Goal: Task Accomplishment & Management: Complete application form

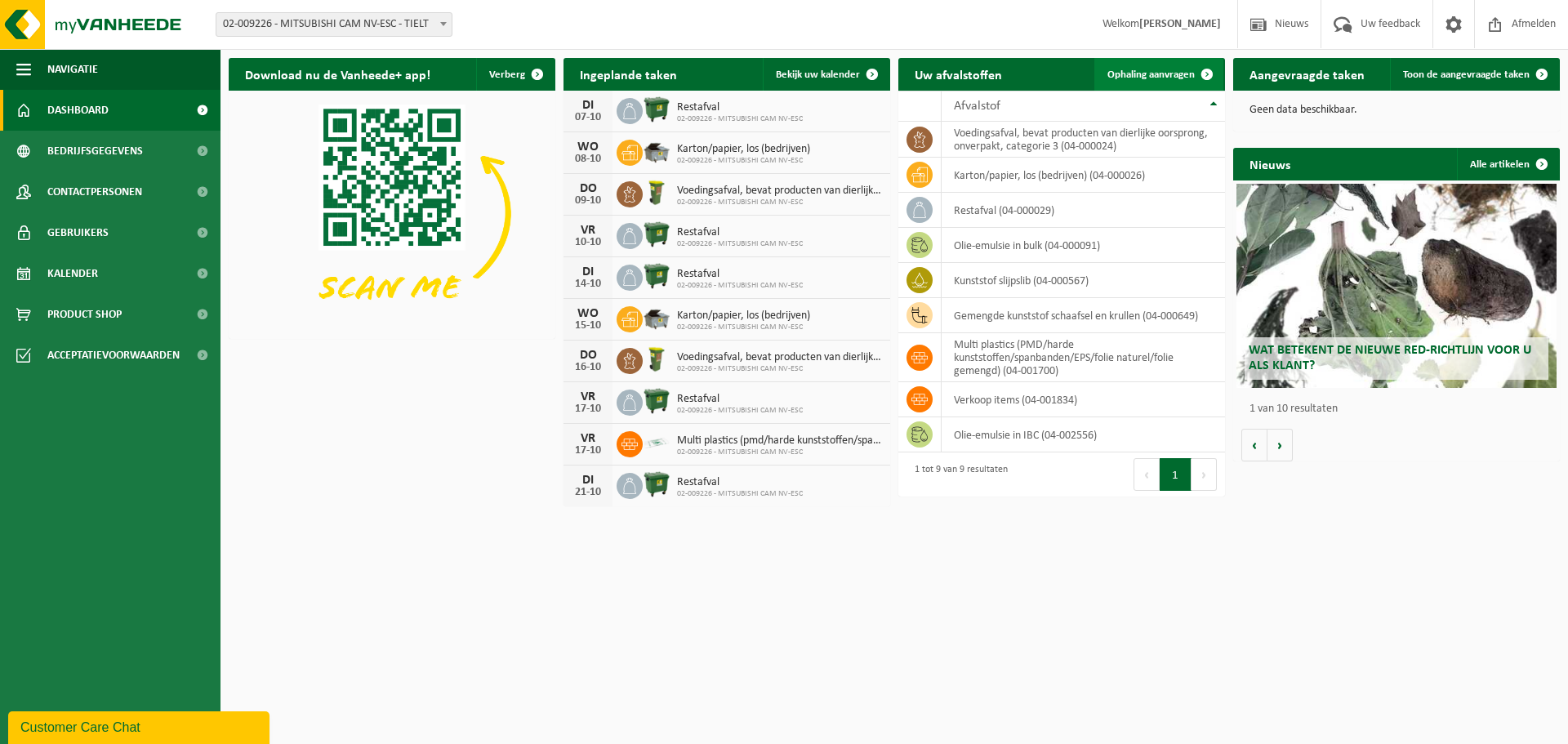
click at [1158, 71] on span "Ophaling aanvragen" at bounding box center [1151, 75] width 87 height 11
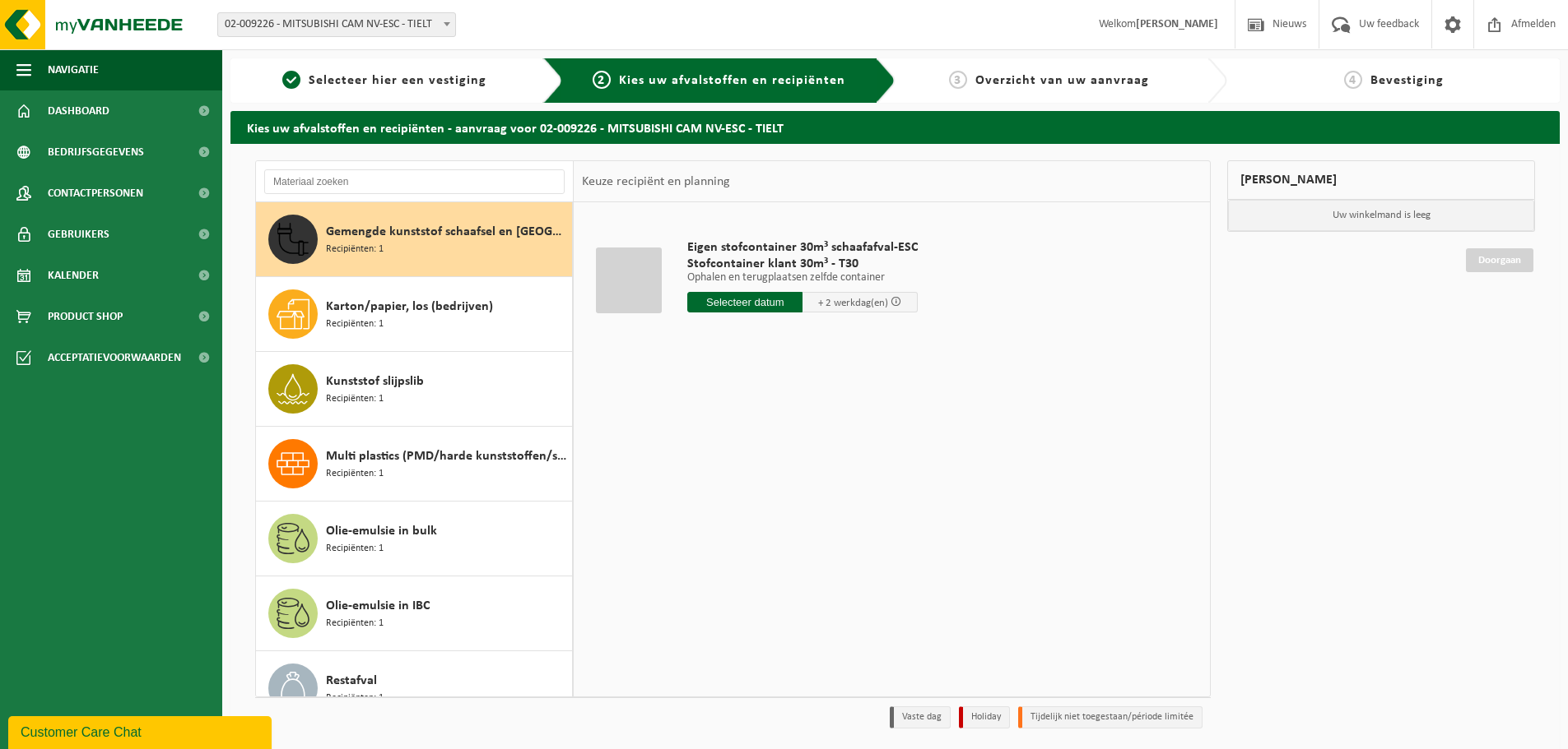
click at [730, 297] on input "text" at bounding box center [745, 302] width 115 height 20
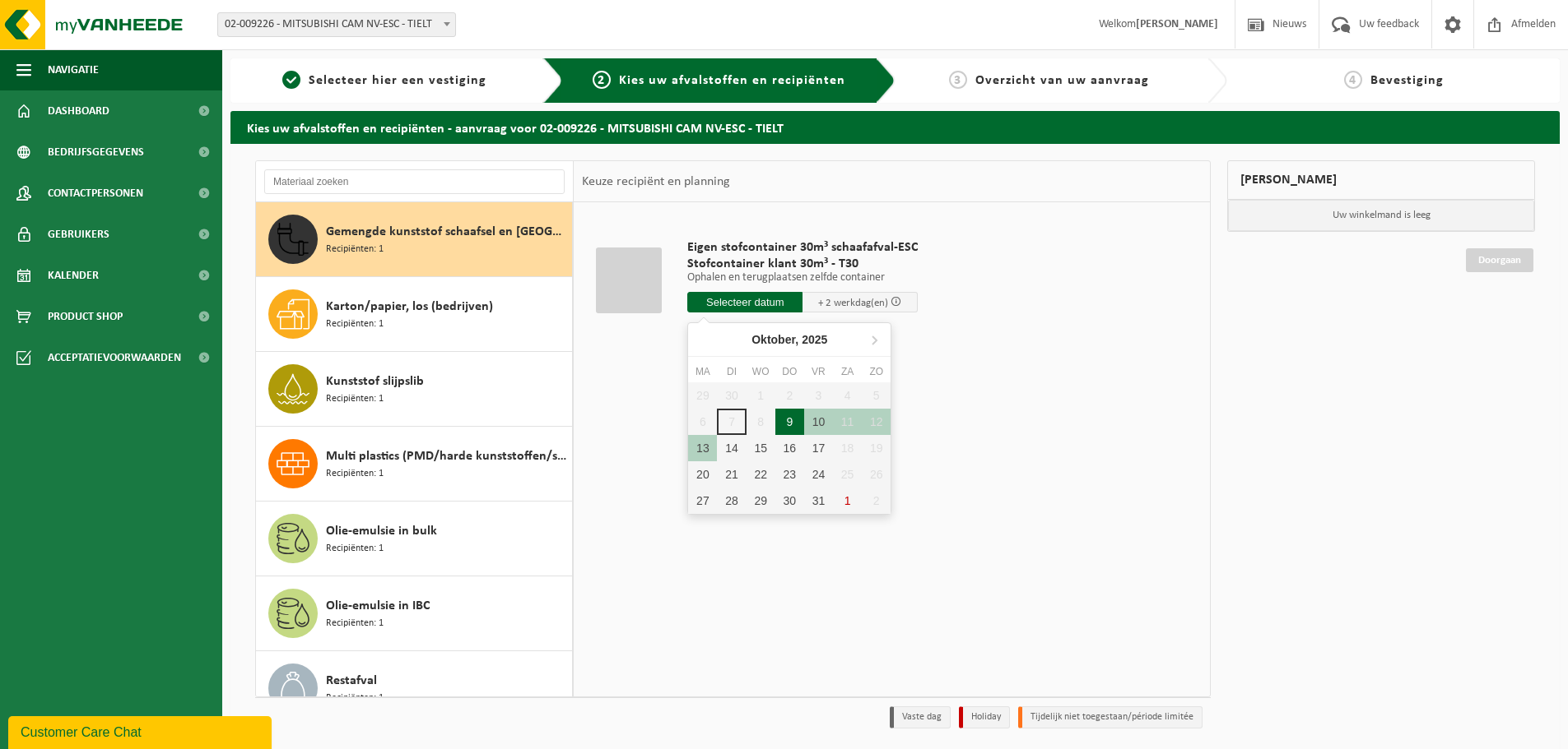
click at [790, 426] on div "9" at bounding box center [789, 422] width 29 height 27
type input "Van 2025-10-09"
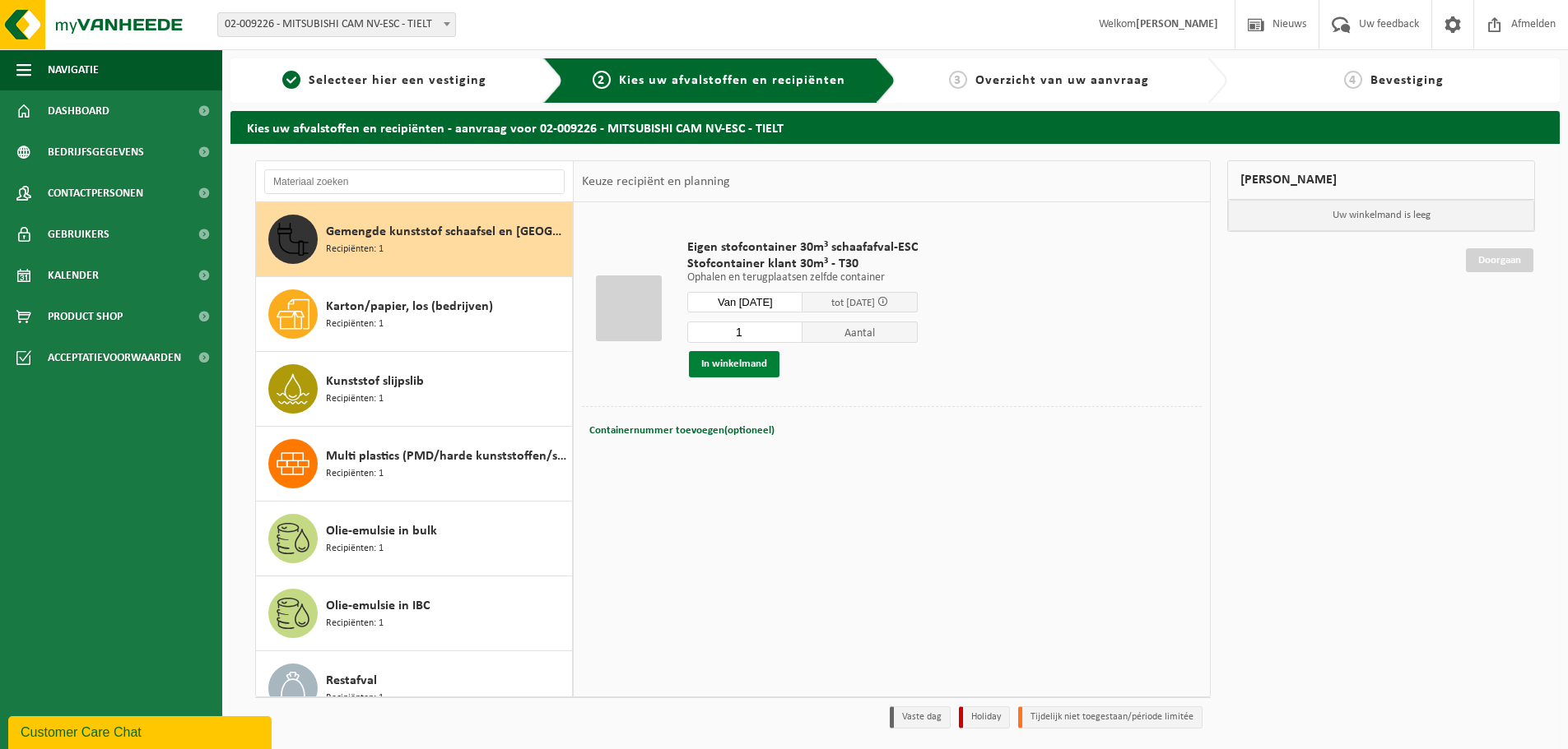
click at [741, 366] on button "In winkelmand" at bounding box center [734, 365] width 90 height 27
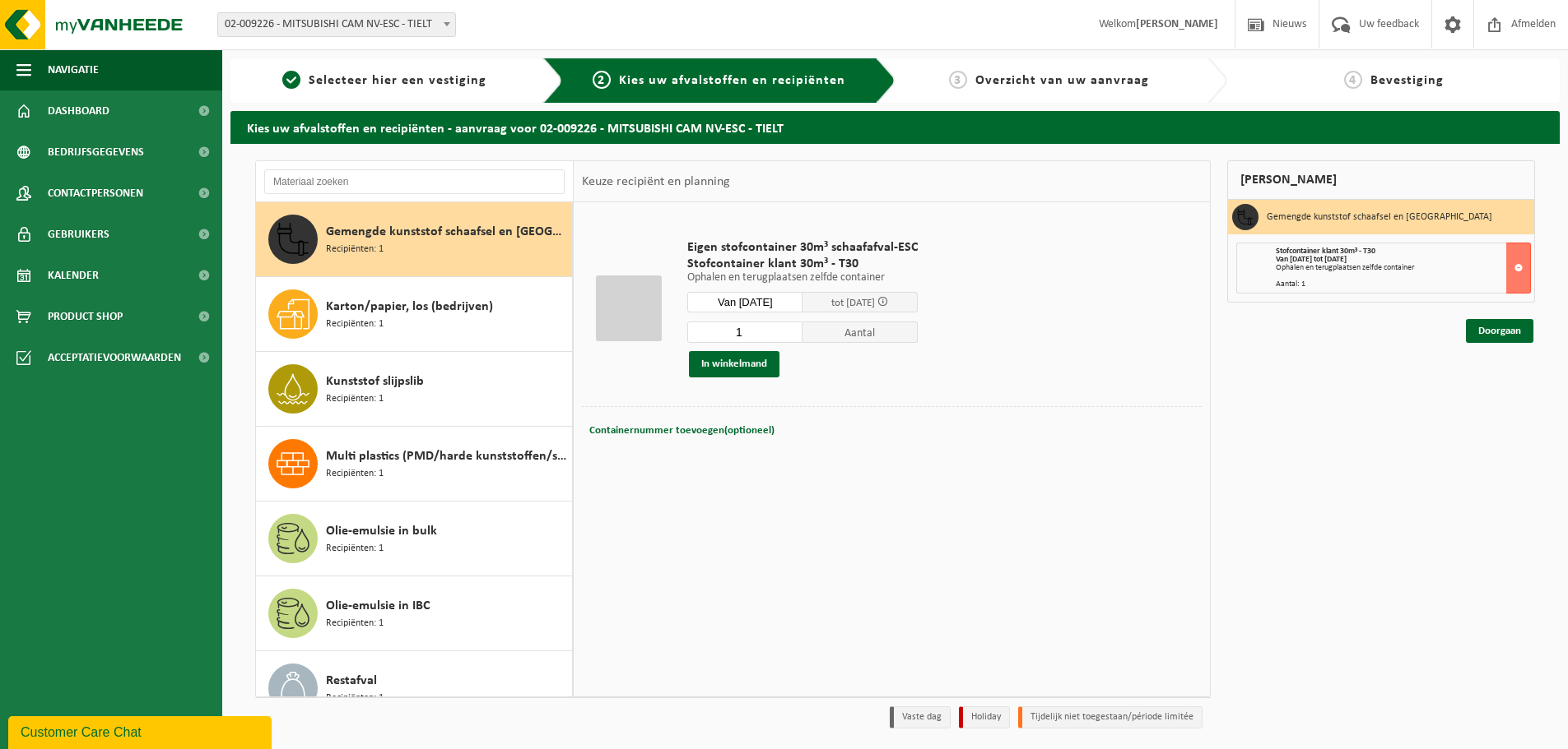
click at [1273, 253] on div "Stofcontainer klant 30m³ - T30 Van 2025-10-09 tot 2025-10-11 Ophalen en terugpl…" at bounding box center [1384, 268] width 294 height 51
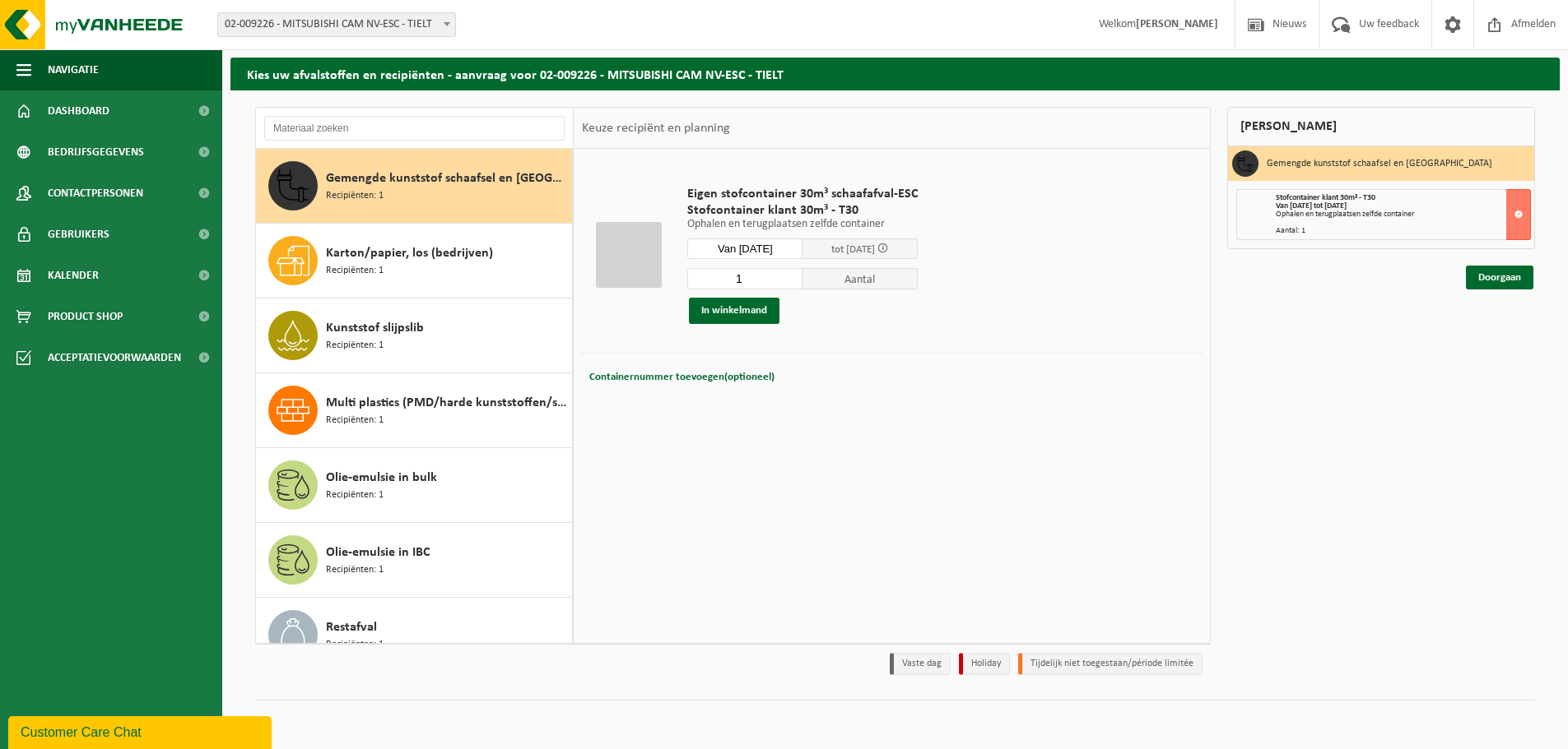
scroll to position [54, 0]
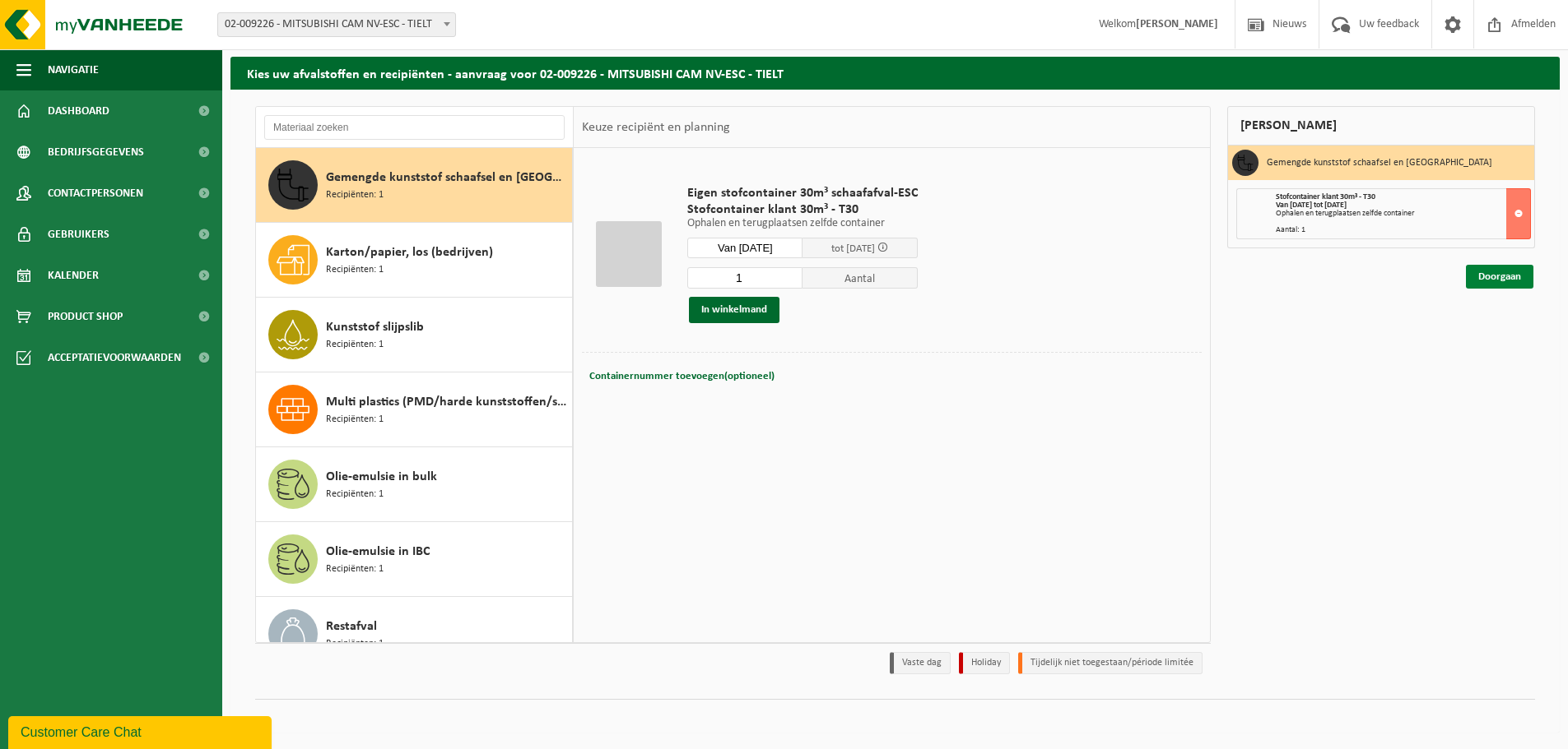
click at [1510, 284] on link "Doorgaan" at bounding box center [1500, 276] width 67 height 24
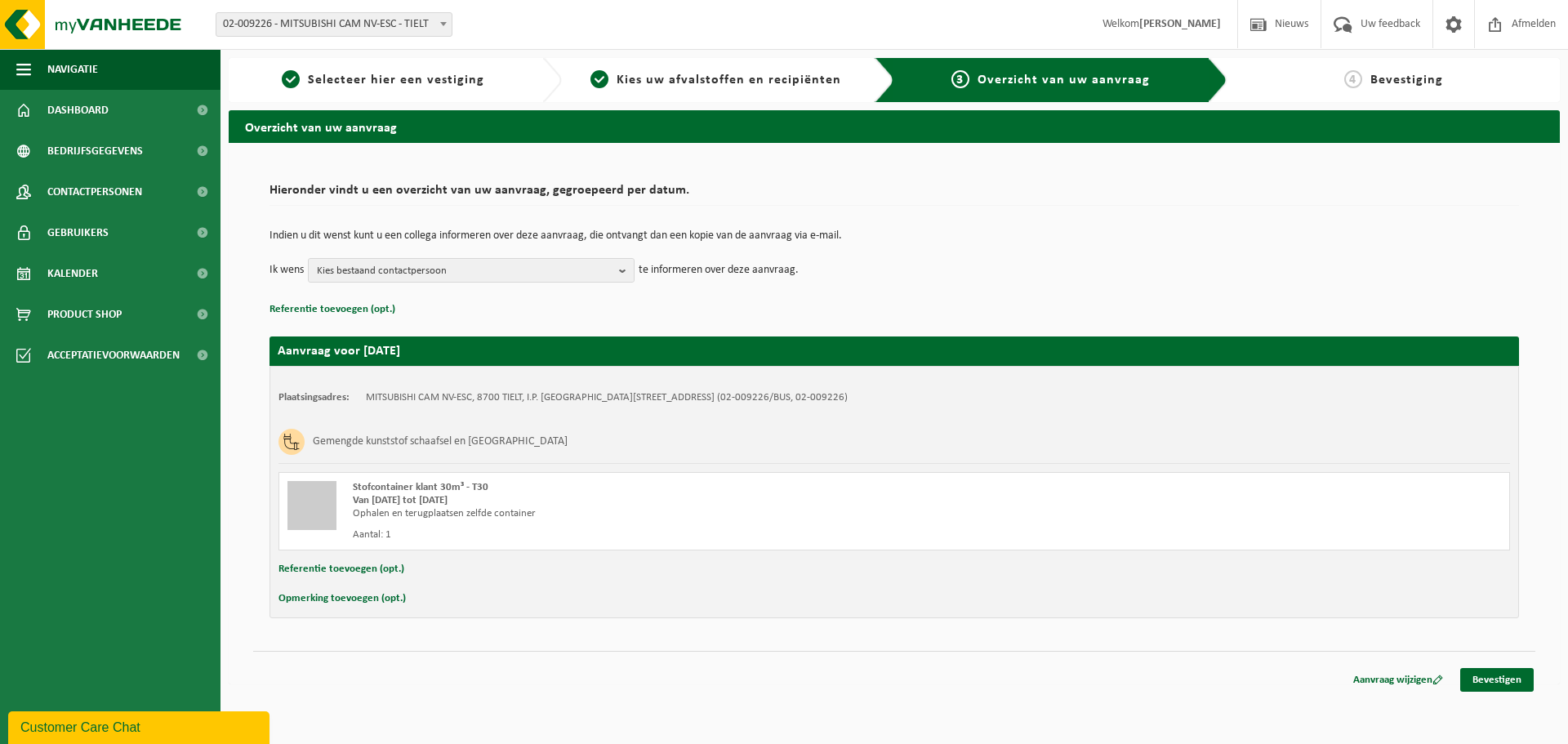
click at [320, 596] on button "Opmerking toevoegen (opt.)" at bounding box center [342, 599] width 127 height 21
click at [391, 595] on input "text" at bounding box center [926, 601] width 1136 height 25
type input "d"
type input "Donderdag ophalen vanaf 5 uur en terug tegen 13 uur. Alvast bedankt!"
click at [627, 266] on b "button" at bounding box center [626, 271] width 15 height 23
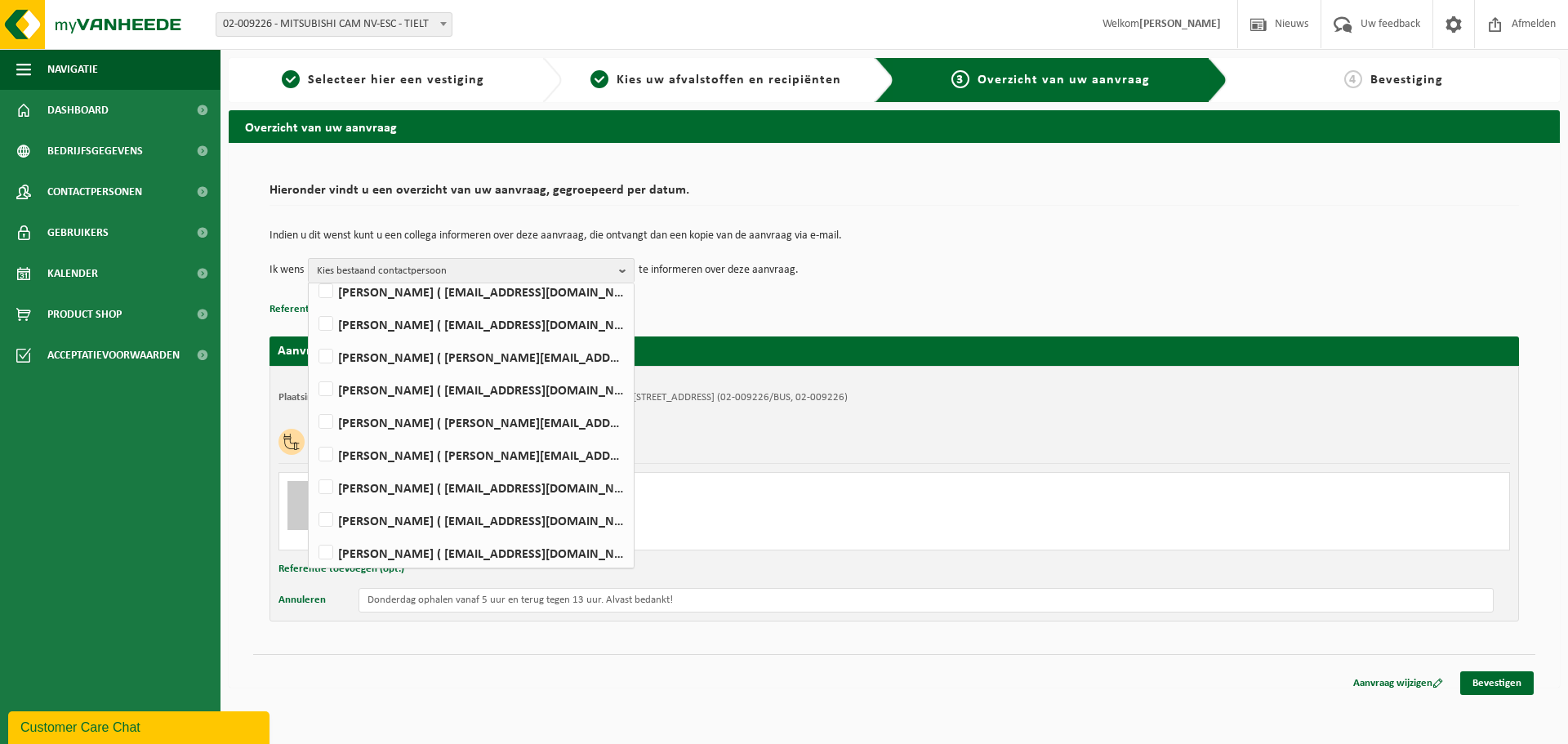
scroll to position [164, 0]
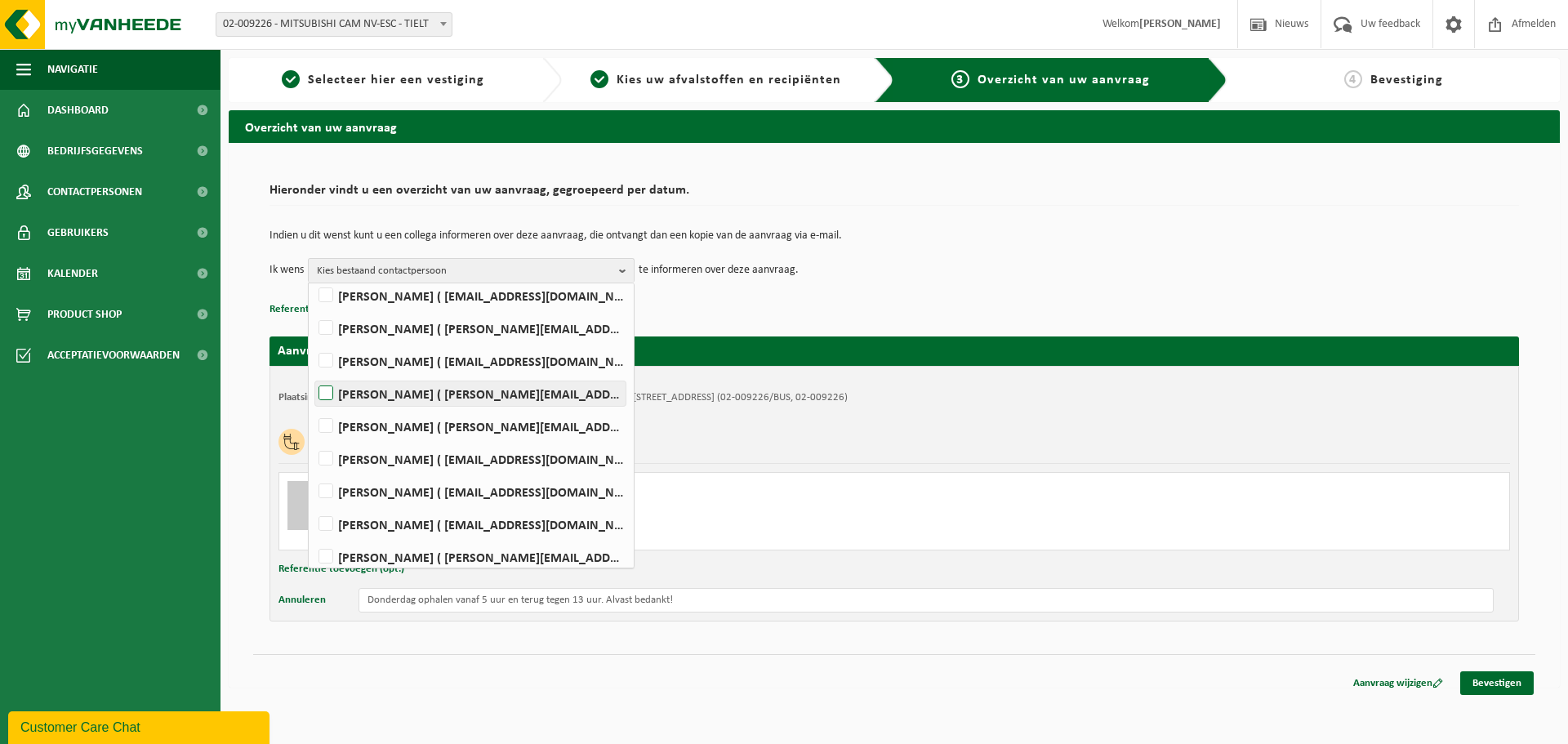
click at [337, 400] on label "Lindsey Lagae ( lindsey.lagae@mcgc.com )" at bounding box center [470, 394] width 310 height 25
click at [313, 374] on input "Lindsey Lagae ( lindsey.lagae@mcgc.com )" at bounding box center [312, 373] width 1 height 1
checkbox input "true"
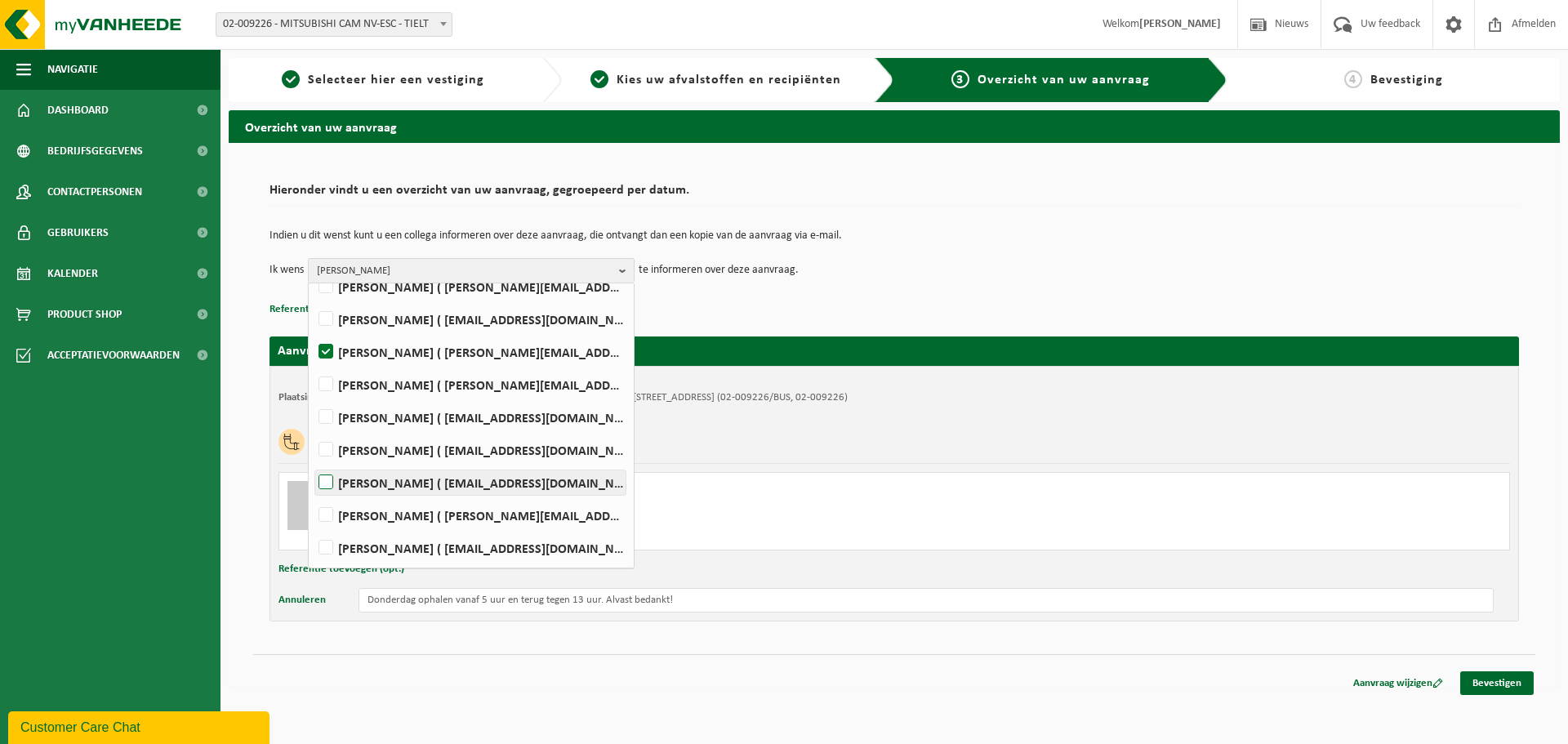
scroll to position [237, 0]
click at [334, 515] on label "Tom Verbeke ( tom.verbeke@mcgc.com )" at bounding box center [470, 515] width 310 height 25
click at [313, 495] on input "Tom Verbeke ( tom.verbeke@mcgc.com )" at bounding box center [312, 494] width 1 height 1
checkbox input "true"
click at [996, 289] on div "Indien u dit wenst kunt u een collega informeren over deze aanvraag, die ontvan…" at bounding box center [895, 256] width 1250 height 85
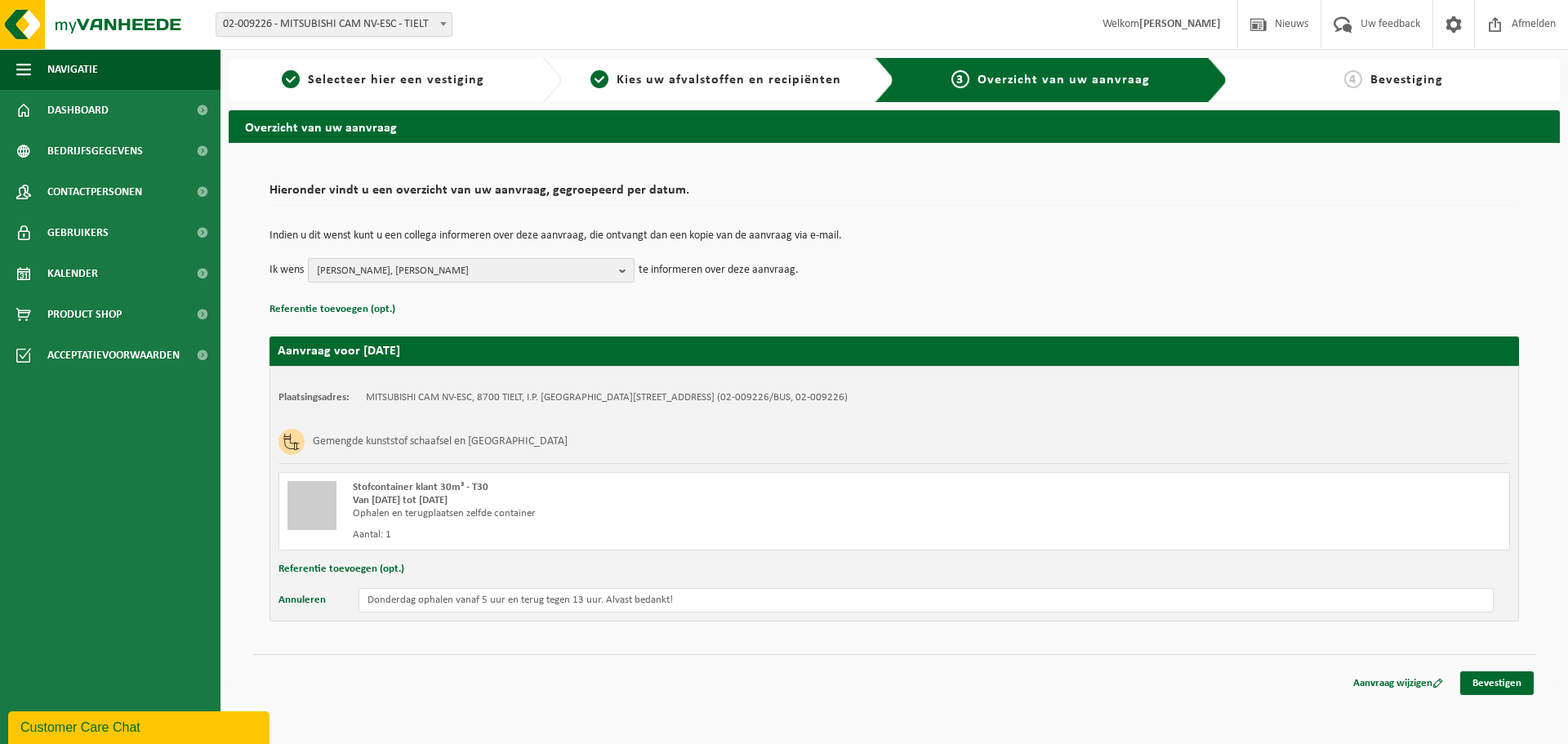
click at [465, 273] on span "Lindsey Lagae, Tom Verbeke" at bounding box center [465, 272] width 295 height 25
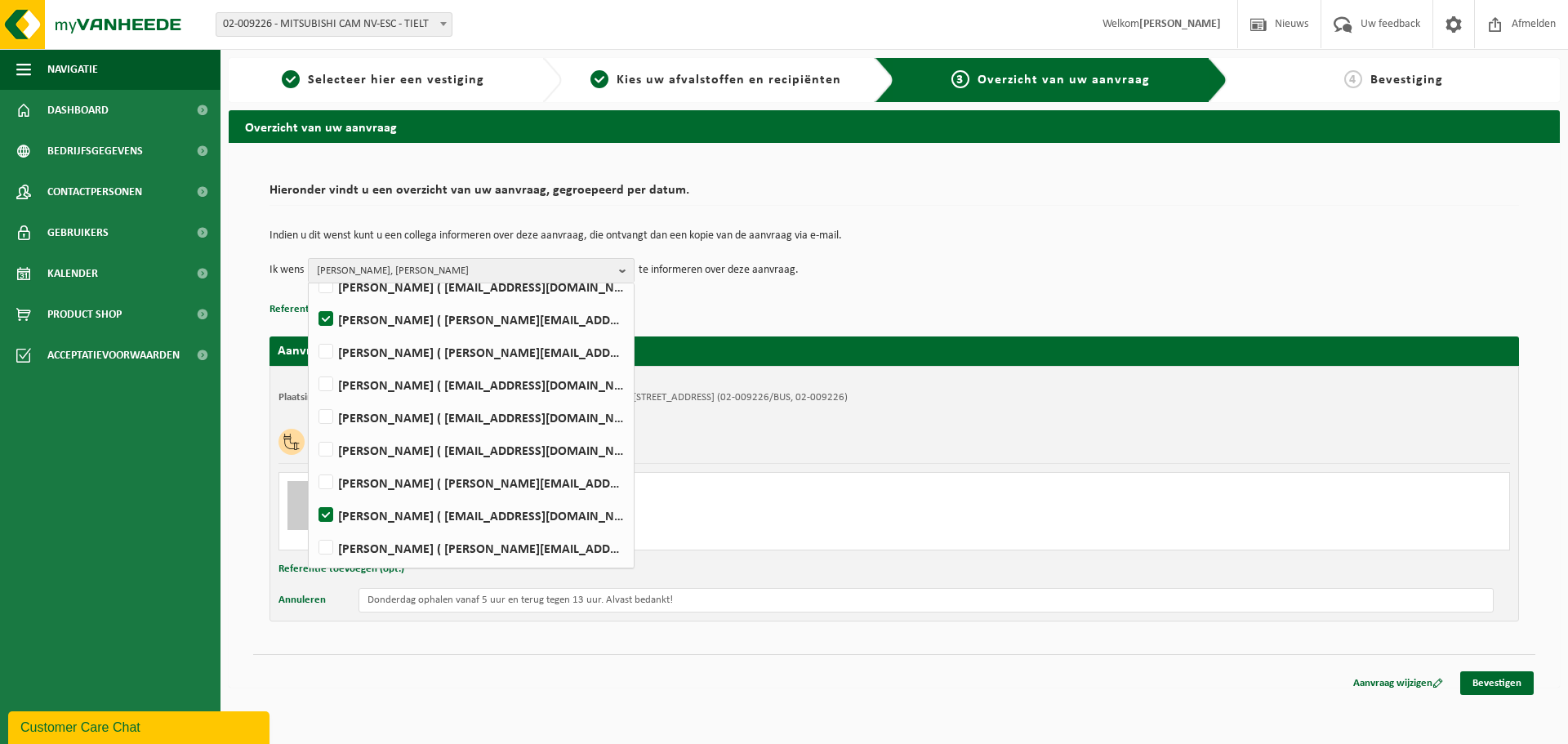
click at [1066, 344] on h2 "Aanvraag voor 2025-10-09" at bounding box center [895, 351] width 1250 height 29
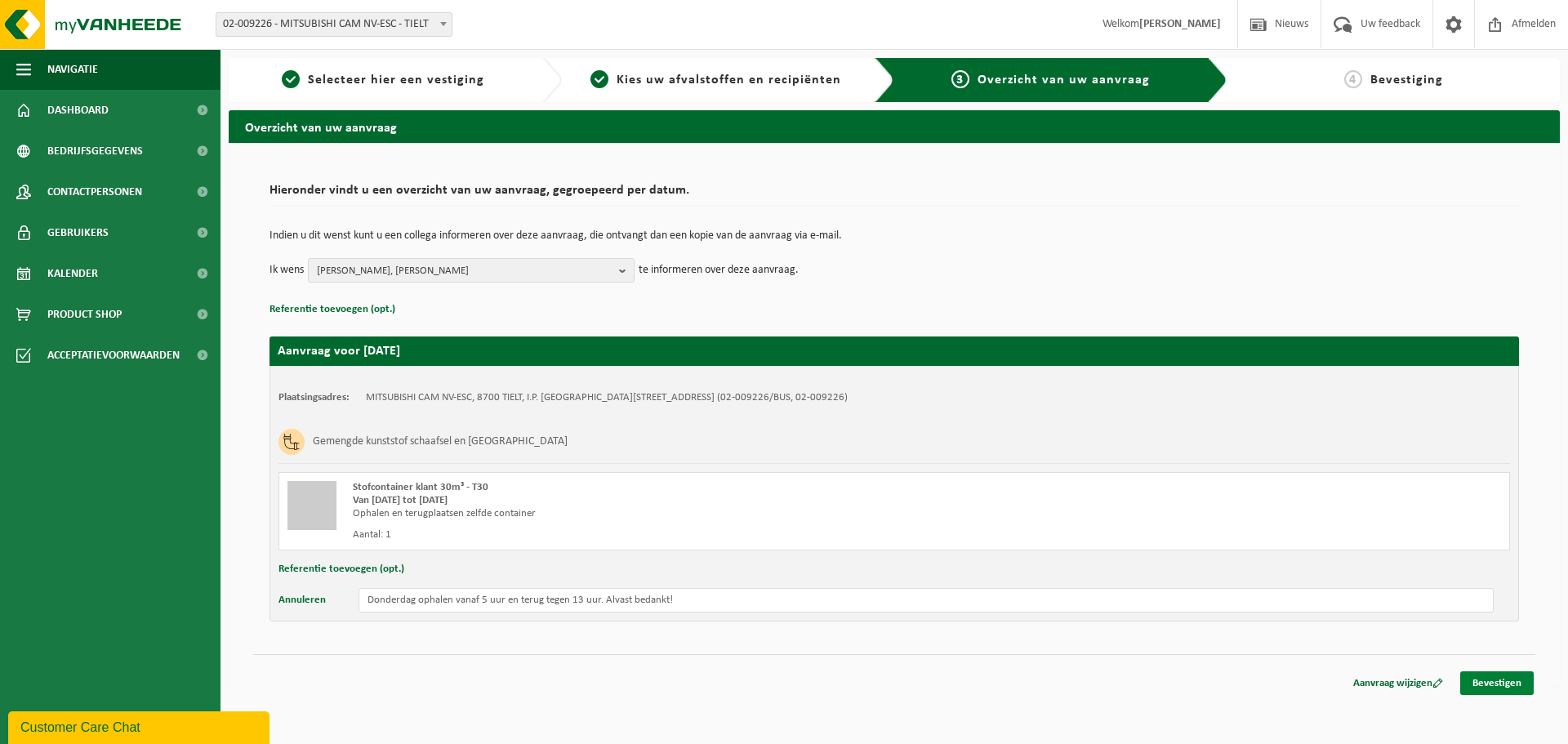
click at [1497, 681] on link "Bevestigen" at bounding box center [1497, 683] width 74 height 24
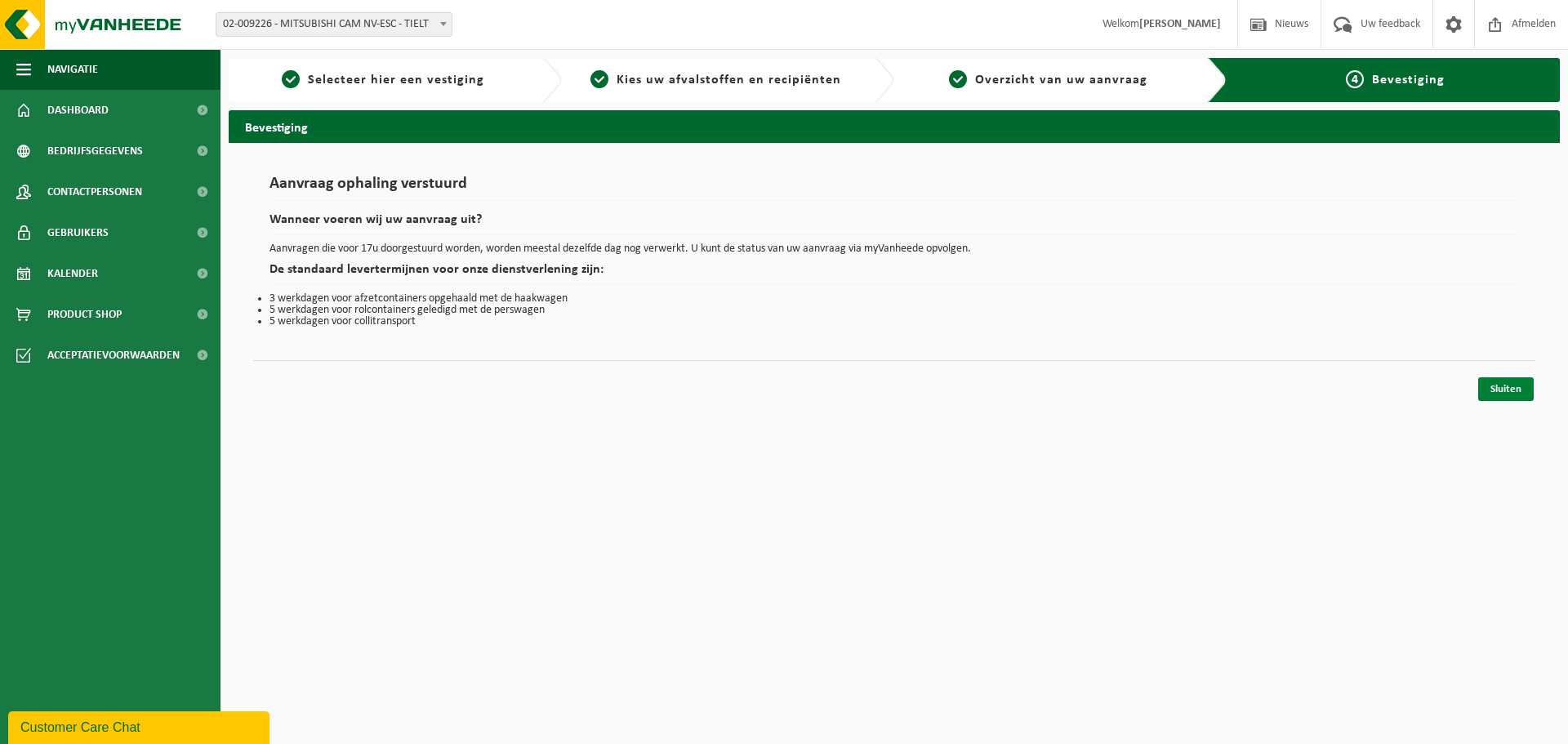
click at [1510, 386] on link "Sluiten" at bounding box center [1506, 389] width 55 height 24
